Goal: Task Accomplishment & Management: Manage account settings

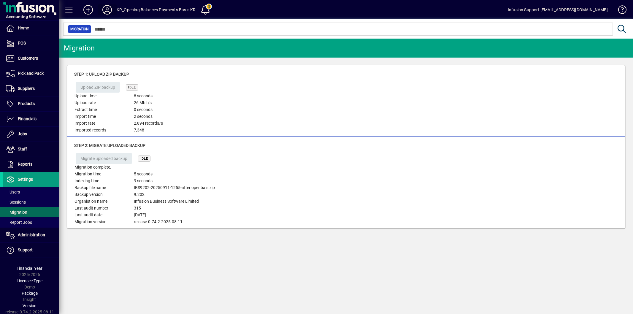
click at [105, 8] on icon at bounding box center [107, 10] width 12 height 10
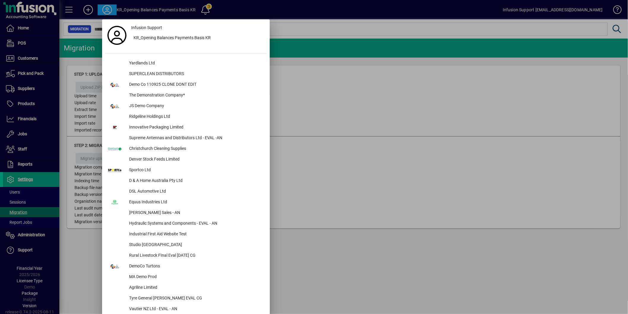
click at [243, 8] on div at bounding box center [314, 157] width 628 height 314
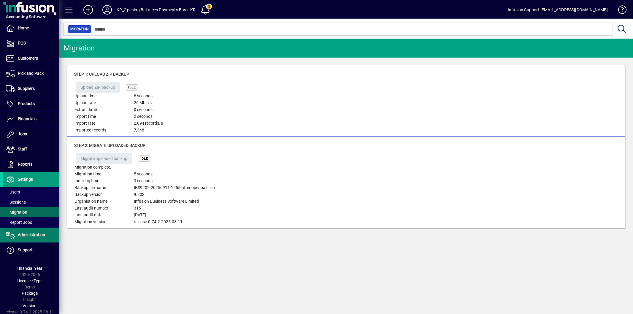
click at [27, 232] on span "Administration" at bounding box center [24, 235] width 42 height 7
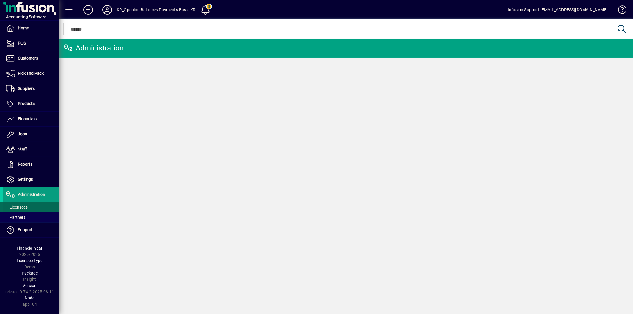
click at [30, 206] on span at bounding box center [31, 207] width 56 height 14
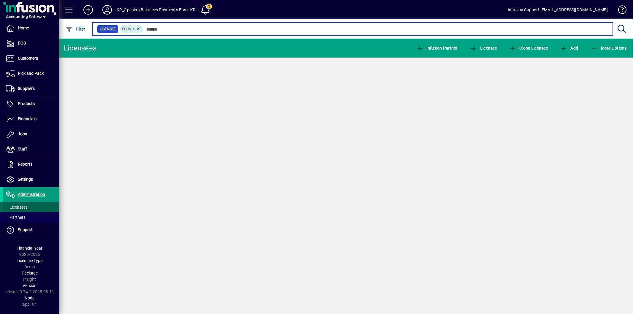
click at [167, 27] on input "text" at bounding box center [375, 29] width 465 height 8
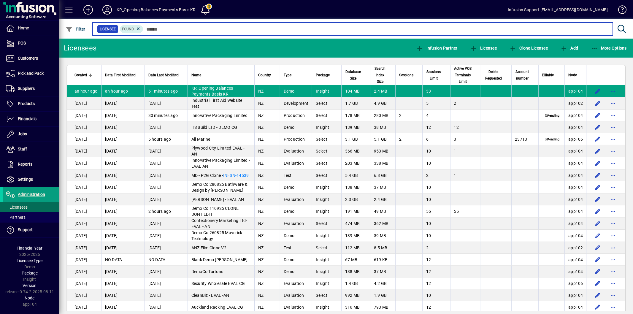
click at [156, 29] on input "text" at bounding box center [375, 29] width 465 height 8
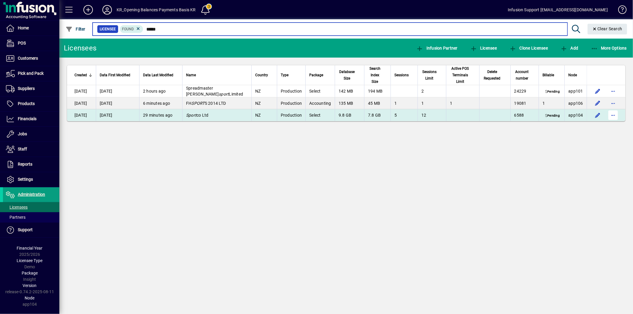
type input "*****"
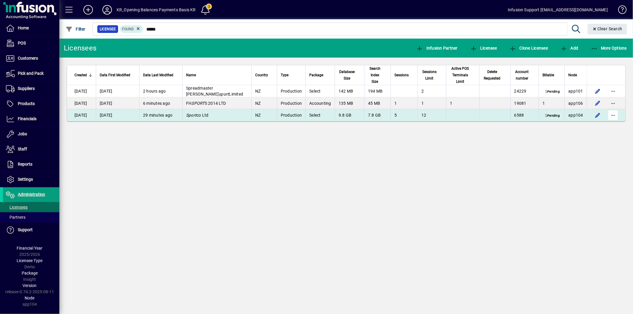
click at [613, 110] on span "button" at bounding box center [613, 115] width 14 height 14
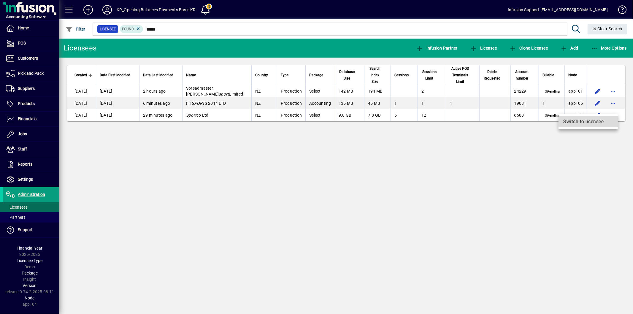
click at [592, 125] on span "Switch to licensee" at bounding box center [589, 121] width 50 height 7
